Goal: Navigation & Orientation: Find specific page/section

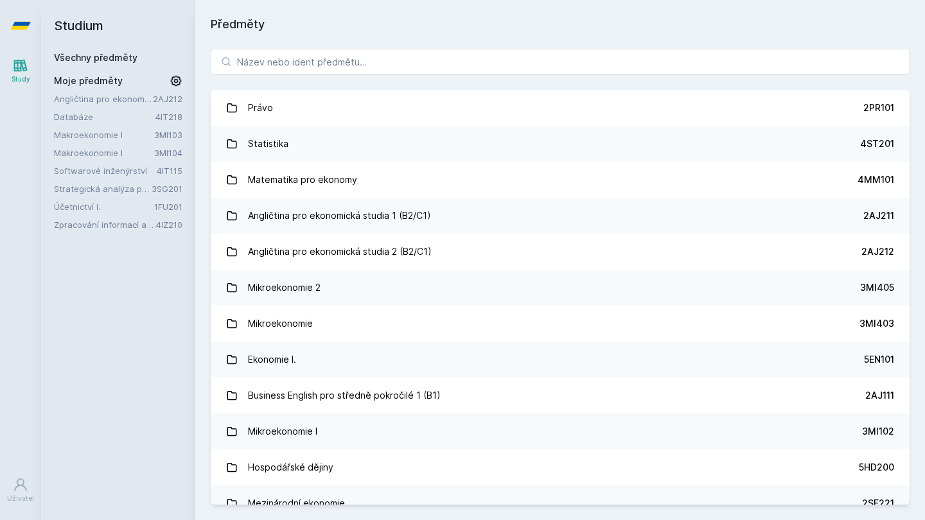
click at [89, 135] on link "Makroekonomie I" at bounding box center [104, 134] width 100 height 13
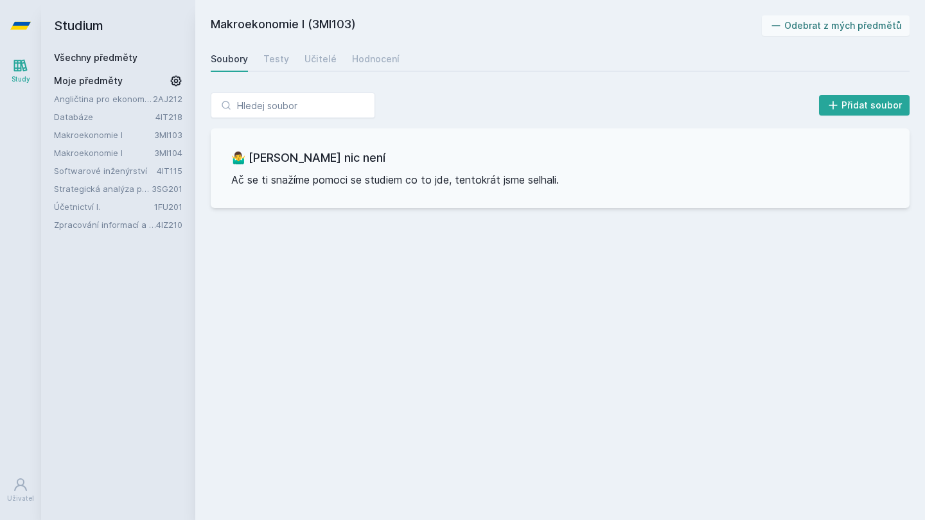
click at [91, 153] on link "Makroekonomie I" at bounding box center [104, 152] width 100 height 13
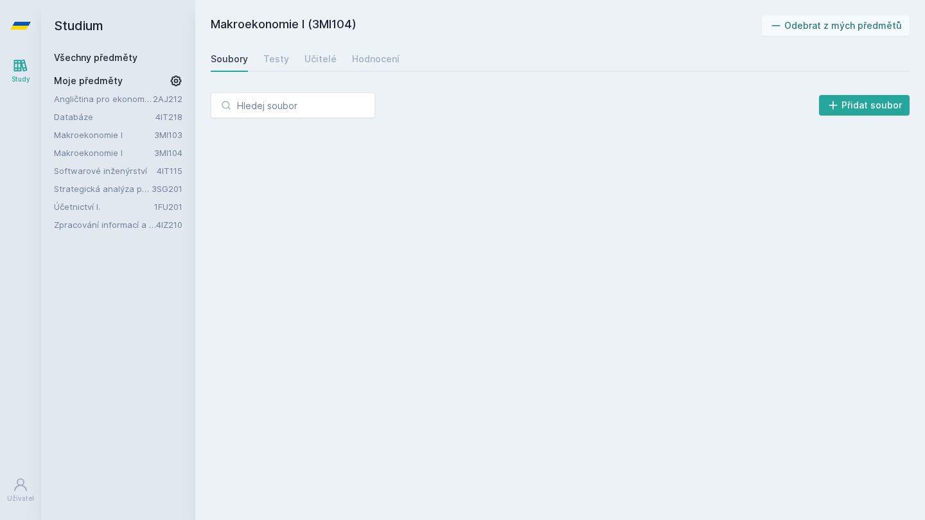
click at [94, 139] on link "Makroekonomie I" at bounding box center [104, 134] width 100 height 13
click at [100, 132] on link "Makroekonomie I" at bounding box center [104, 134] width 100 height 13
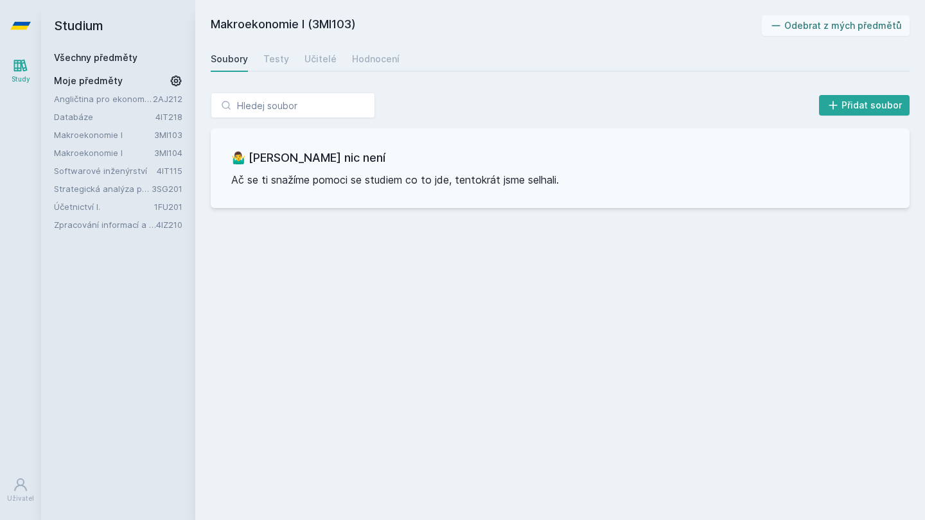
click at [106, 154] on link "Makroekonomie I" at bounding box center [104, 152] width 100 height 13
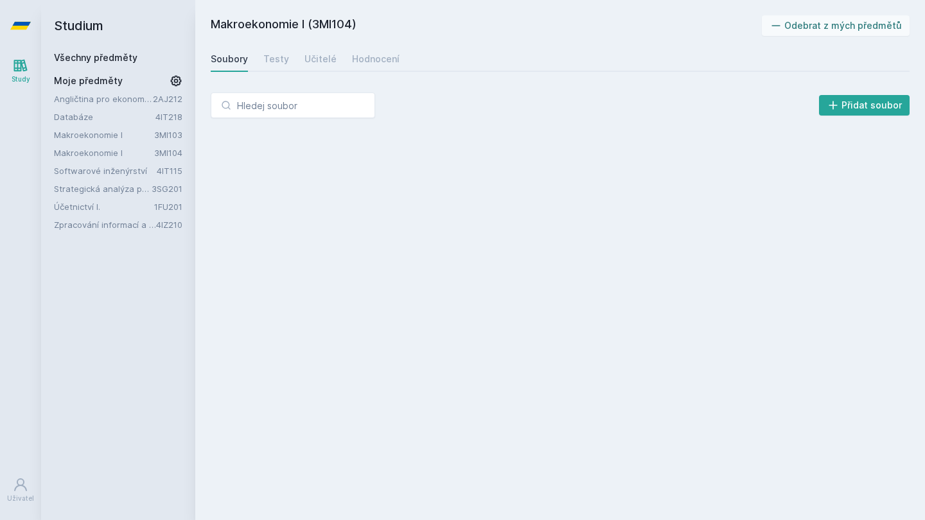
click at [109, 168] on link "Softwarové inženýrství" at bounding box center [105, 170] width 103 height 13
click at [98, 146] on link "Makroekonomie I" at bounding box center [104, 152] width 100 height 13
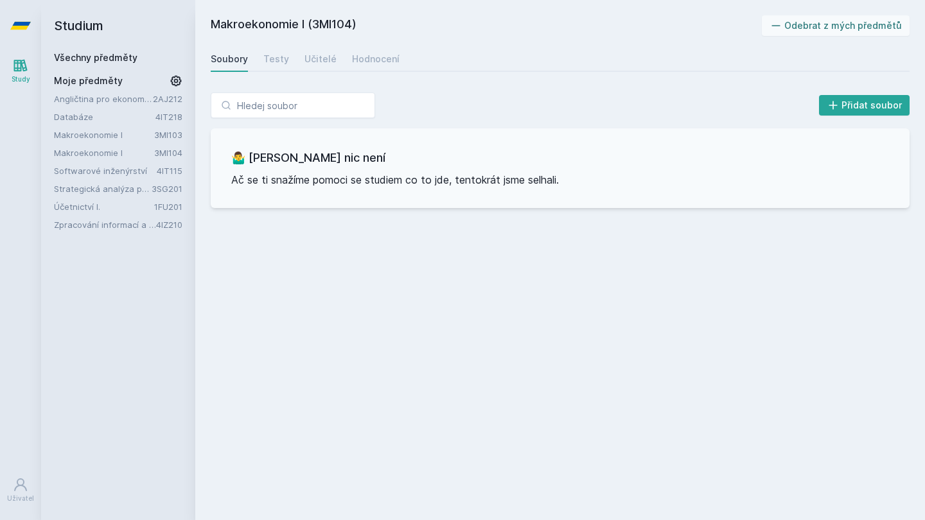
click at [95, 150] on link "Makroekonomie I" at bounding box center [104, 152] width 100 height 13
click at [104, 132] on link "Makroekonomie I" at bounding box center [104, 134] width 100 height 13
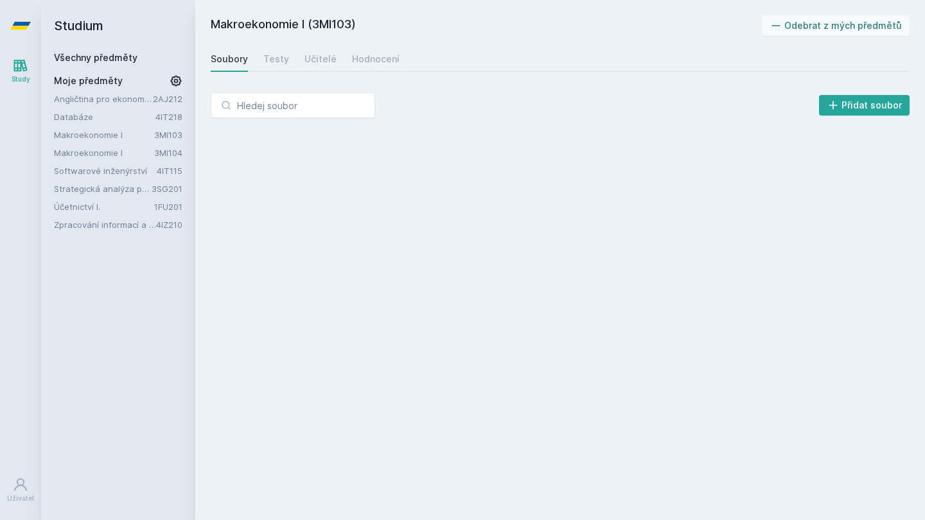
click at [92, 123] on link "Databáze" at bounding box center [104, 116] width 101 height 13
click at [104, 101] on link "Angličtina pro ekonomická studia 2 (B2/C1)" at bounding box center [103, 99] width 99 height 13
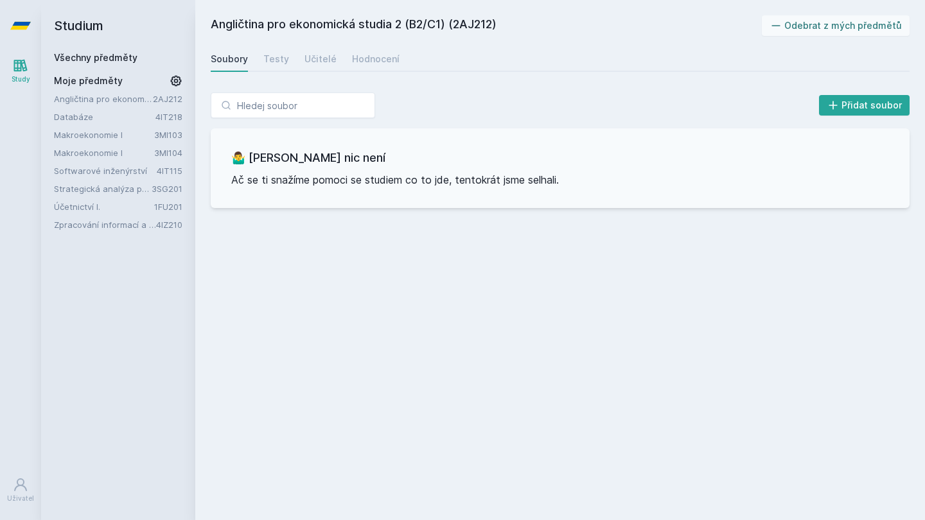
click at [76, 136] on link "Makroekonomie I" at bounding box center [104, 134] width 100 height 13
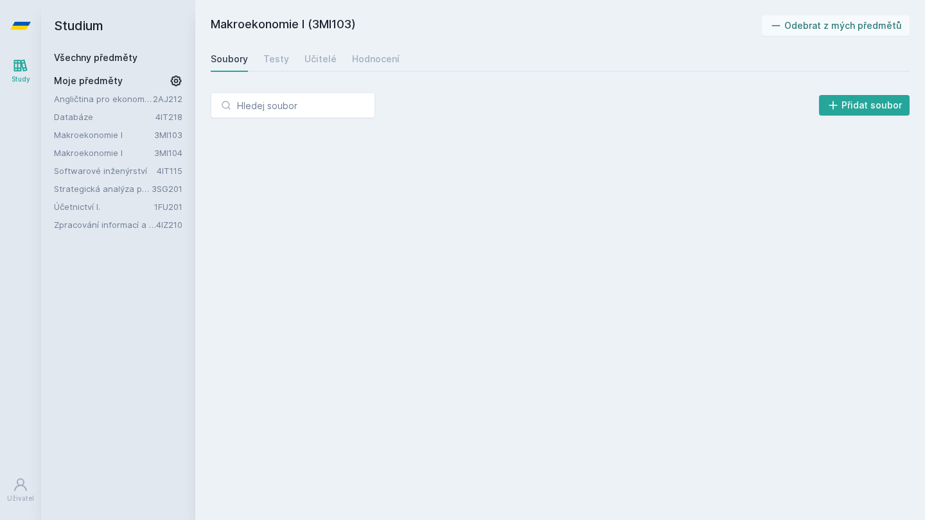
click at [107, 159] on link "Makroekonomie I" at bounding box center [104, 152] width 100 height 13
click at [107, 152] on link "Makroekonomie I" at bounding box center [104, 152] width 100 height 13
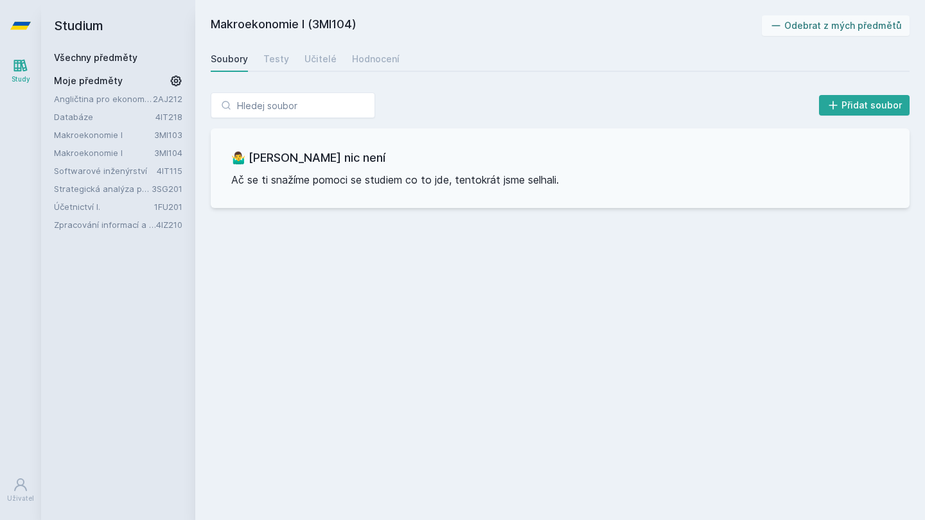
click at [113, 171] on link "Softwarové inženýrství" at bounding box center [105, 170] width 103 height 13
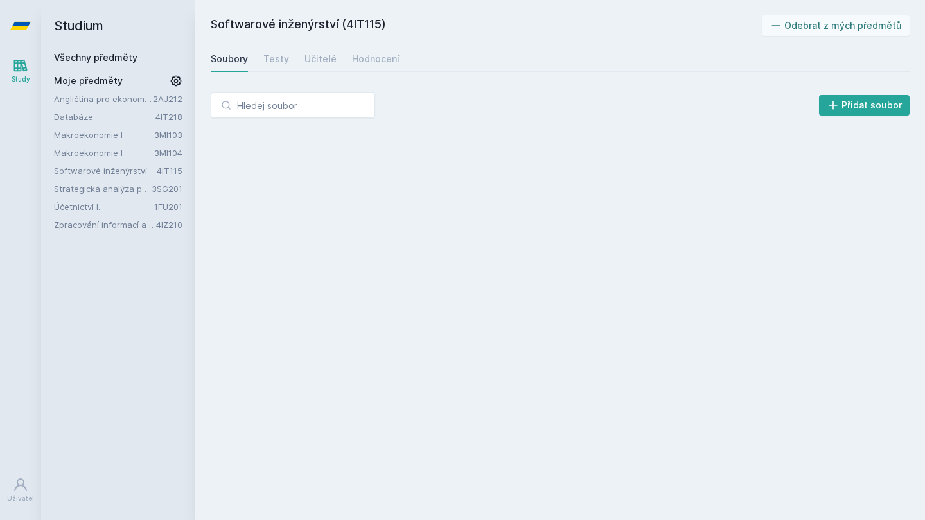
click at [118, 187] on link "Strategická analýza pro informatiky a statistiky" at bounding box center [103, 188] width 98 height 13
click at [108, 212] on link "Účetnictví I." at bounding box center [104, 206] width 100 height 13
click at [108, 219] on link "Zpracování informací a znalostí" at bounding box center [105, 224] width 102 height 13
